Goal: Navigation & Orientation: Find specific page/section

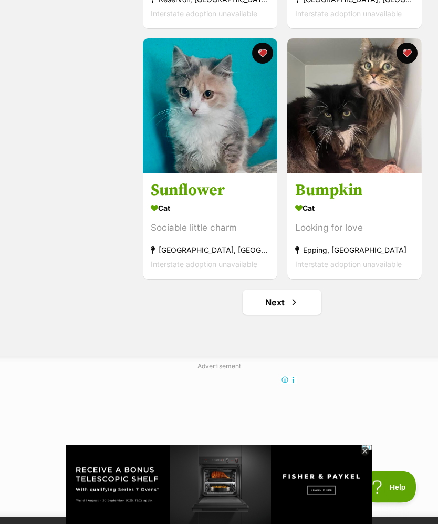
scroll to position [2452, 0]
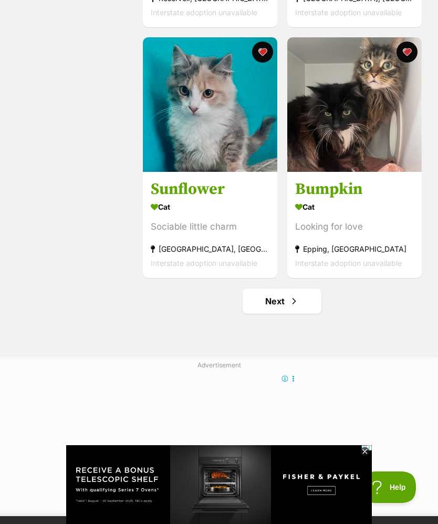
click at [302, 301] on link "Next" at bounding box center [282, 300] width 79 height 25
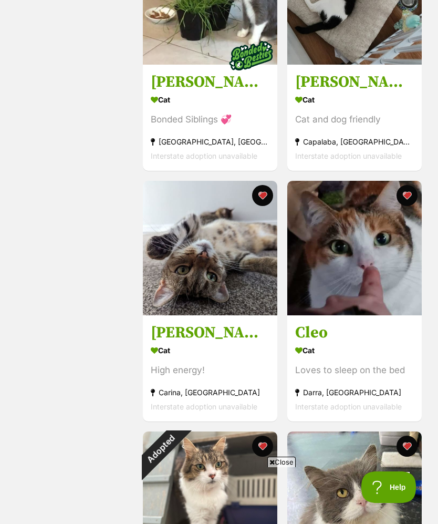
scroll to position [1192, 0]
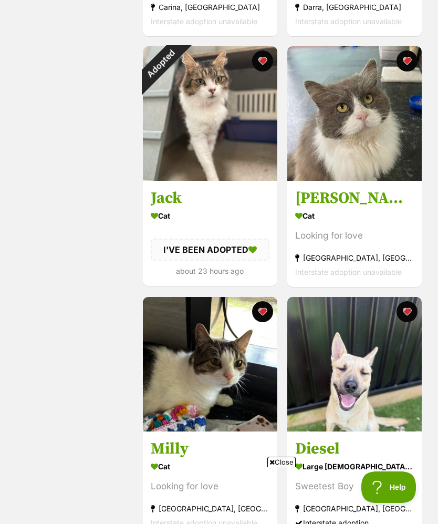
click at [178, 61] on div "Adopted" at bounding box center [160, 63] width 35 height 35
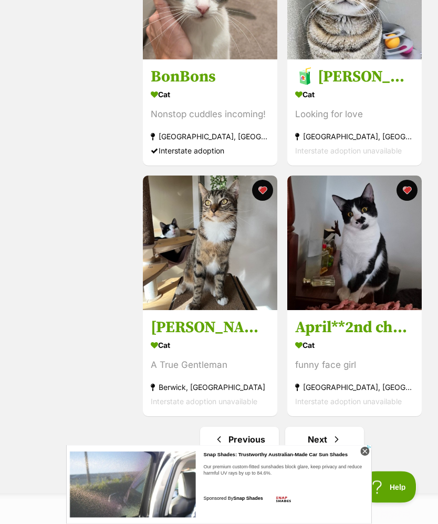
scroll to position [2314, 0]
click at [349, 443] on link "Next" at bounding box center [324, 438] width 79 height 25
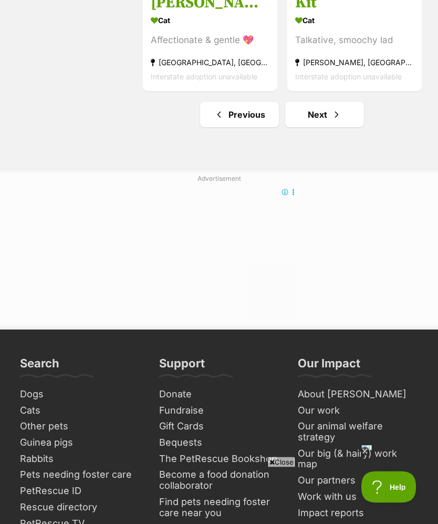
scroll to position [2639, 0]
click at [335, 111] on link "Next" at bounding box center [324, 114] width 79 height 25
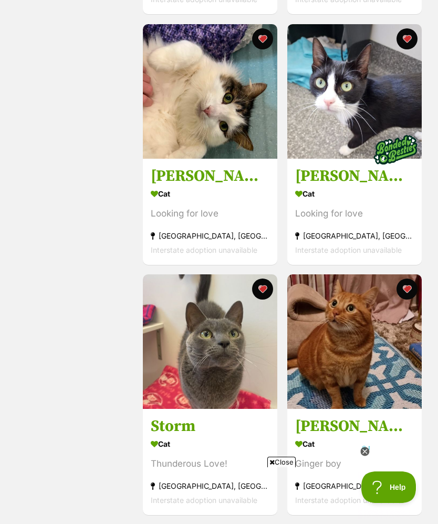
scroll to position [1970, 0]
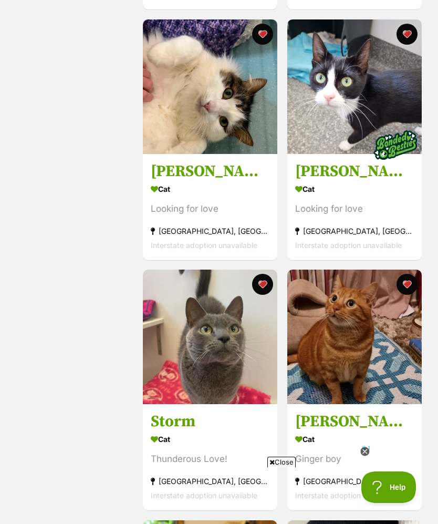
click at [359, 121] on img at bounding box center [354, 86] width 134 height 134
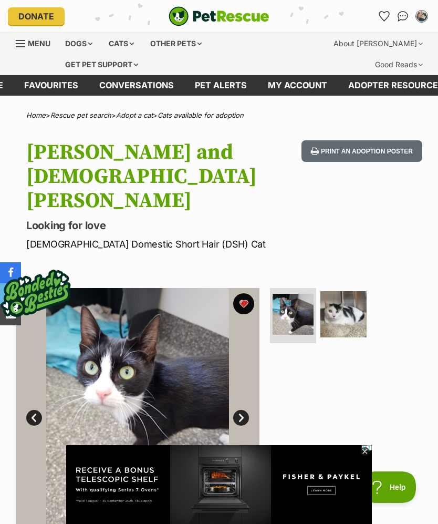
scroll to position [72, 0]
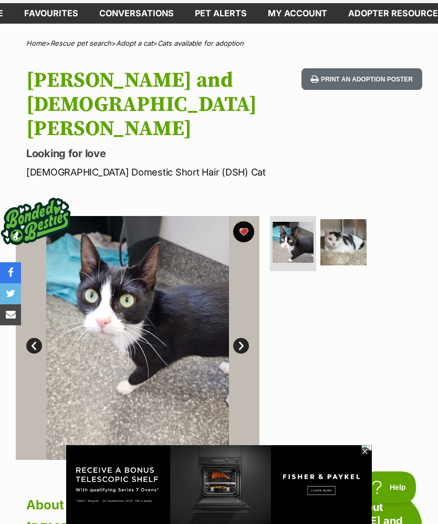
click at [338, 227] on img at bounding box center [343, 242] width 46 height 46
